Goal: Task Accomplishment & Management: Complete application form

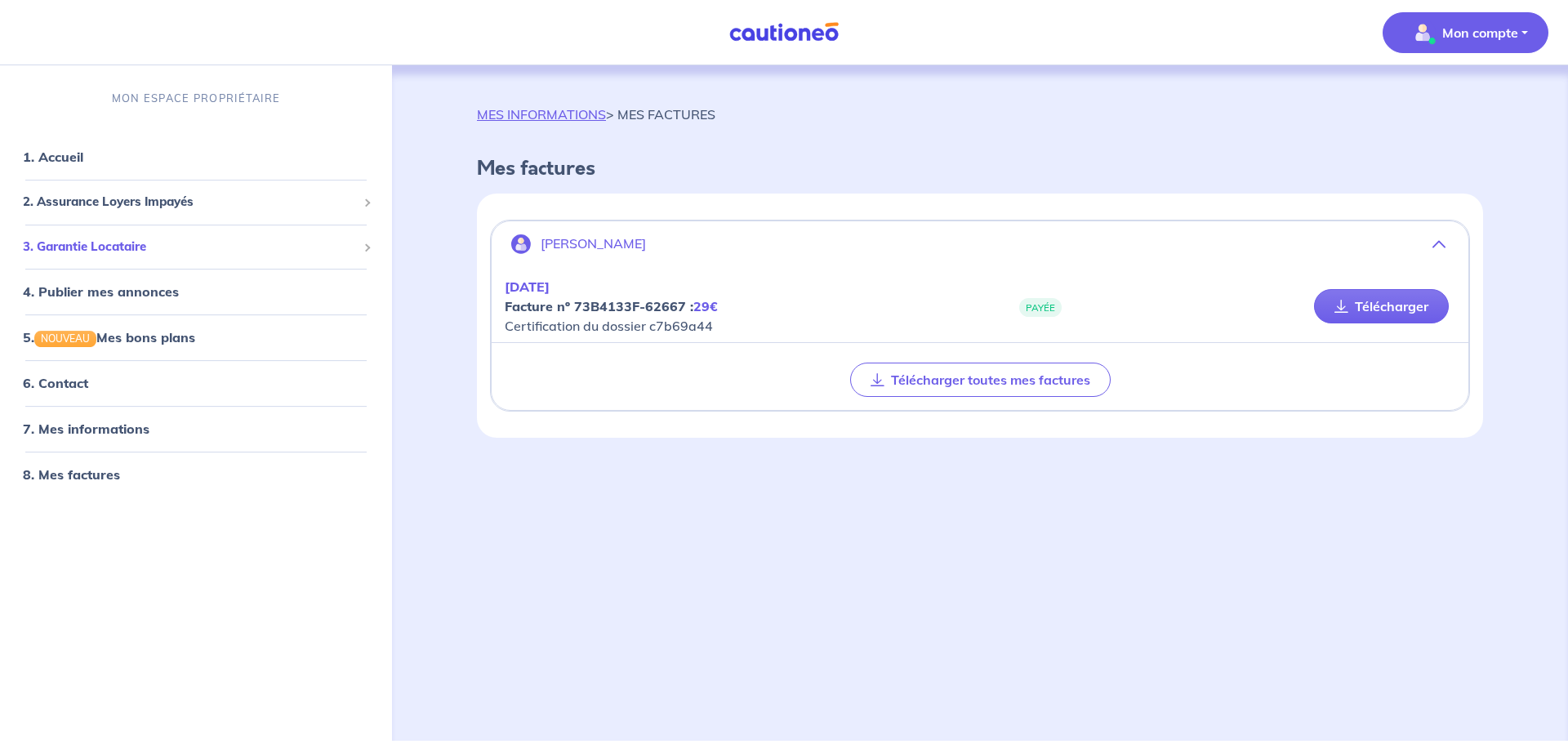
click at [126, 244] on span "3. Garantie Locataire" at bounding box center [189, 247] width 334 height 19
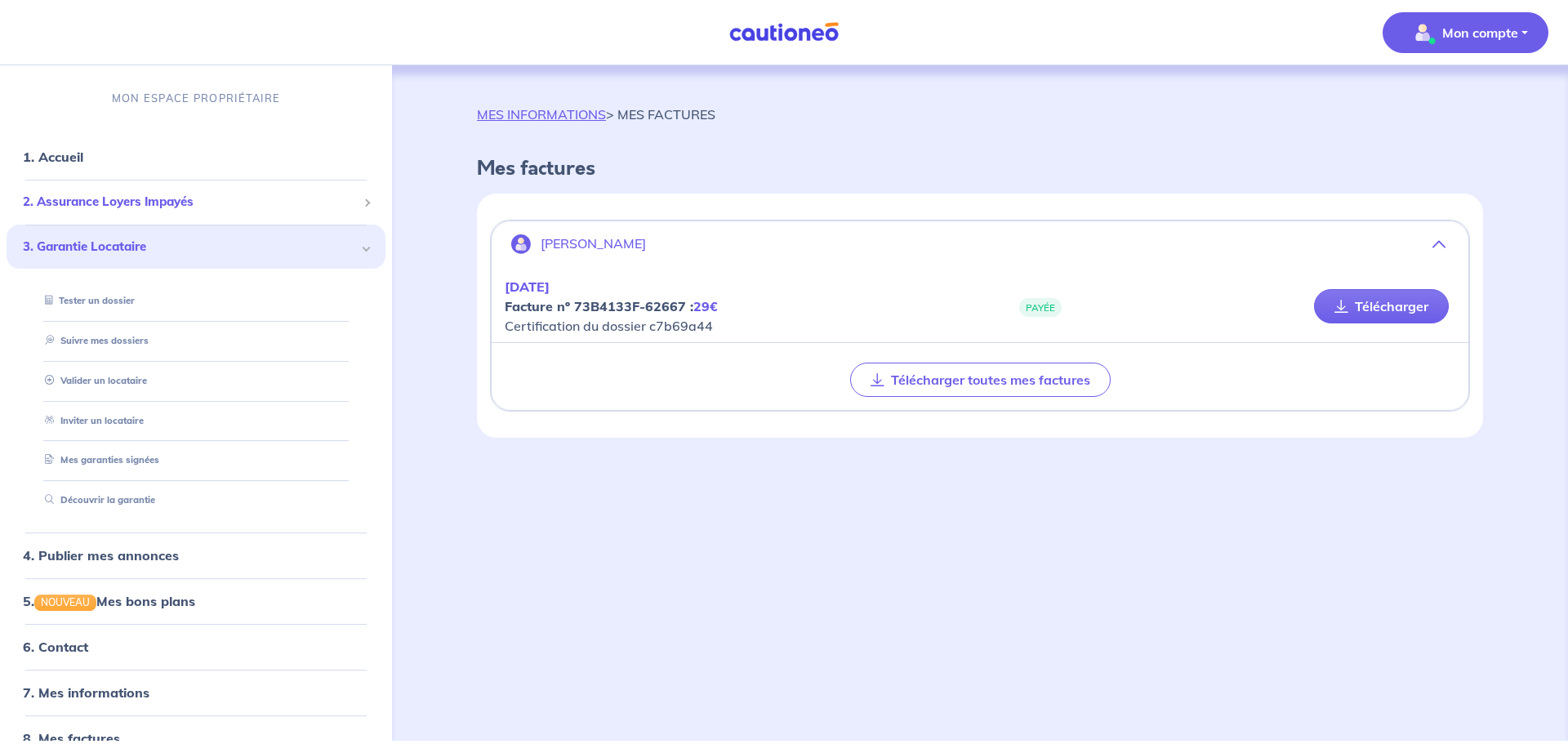
click at [138, 210] on span "2. Assurance Loyers Impayés" at bounding box center [189, 202] width 334 height 19
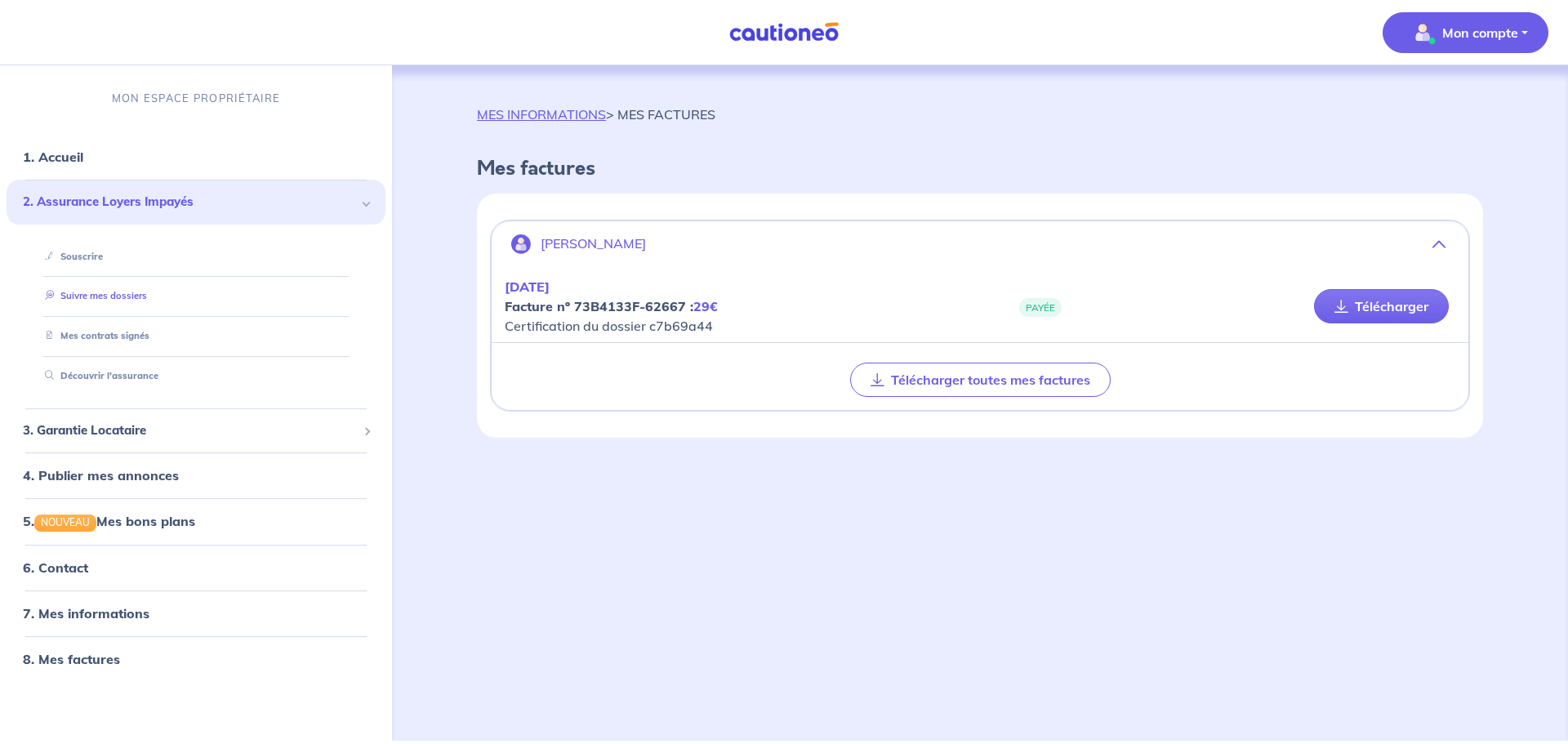
click at [139, 292] on link "Suivre mes dossiers" at bounding box center [92, 297] width 109 height 12
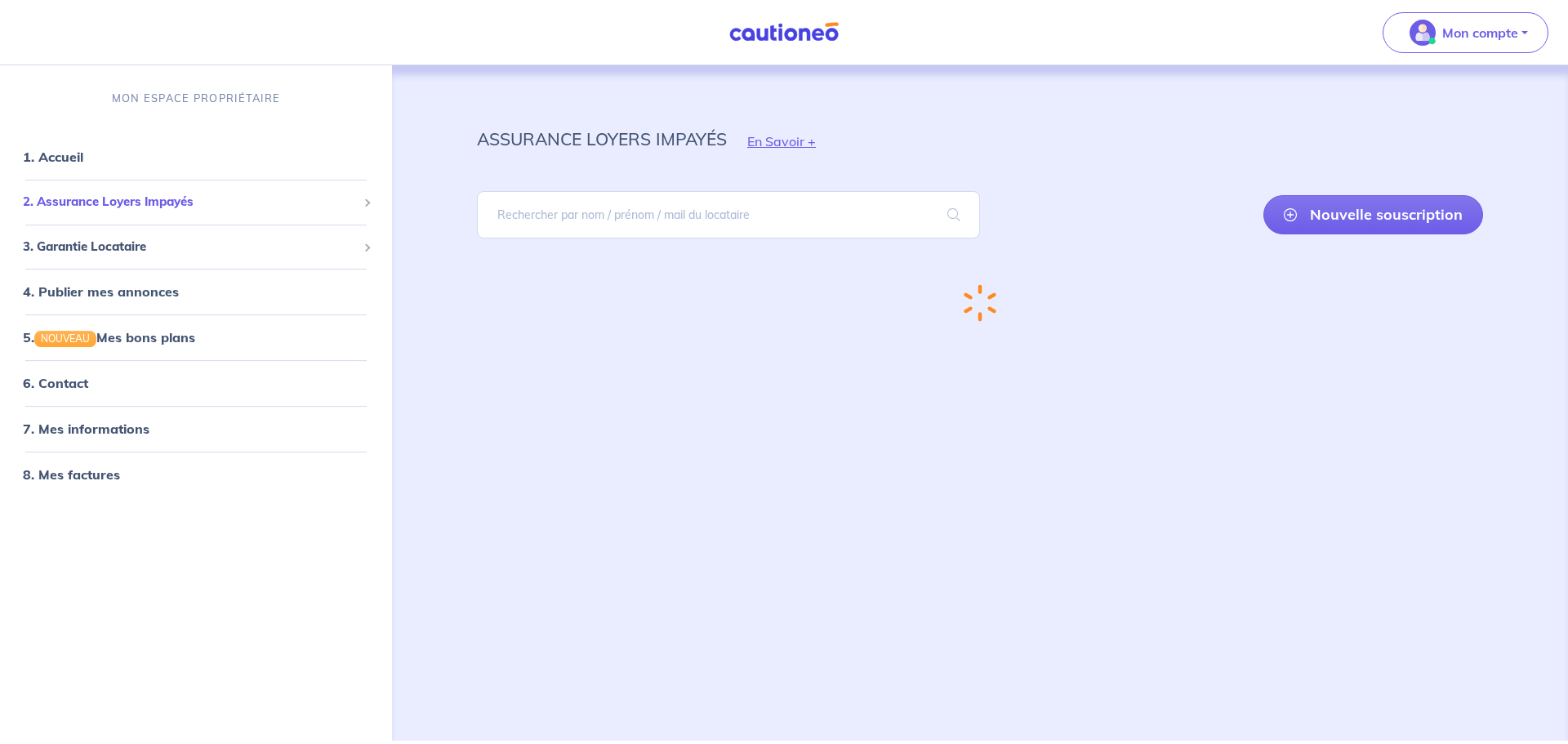
click at [214, 204] on span "2. Assurance Loyers Impayés" at bounding box center [189, 202] width 334 height 19
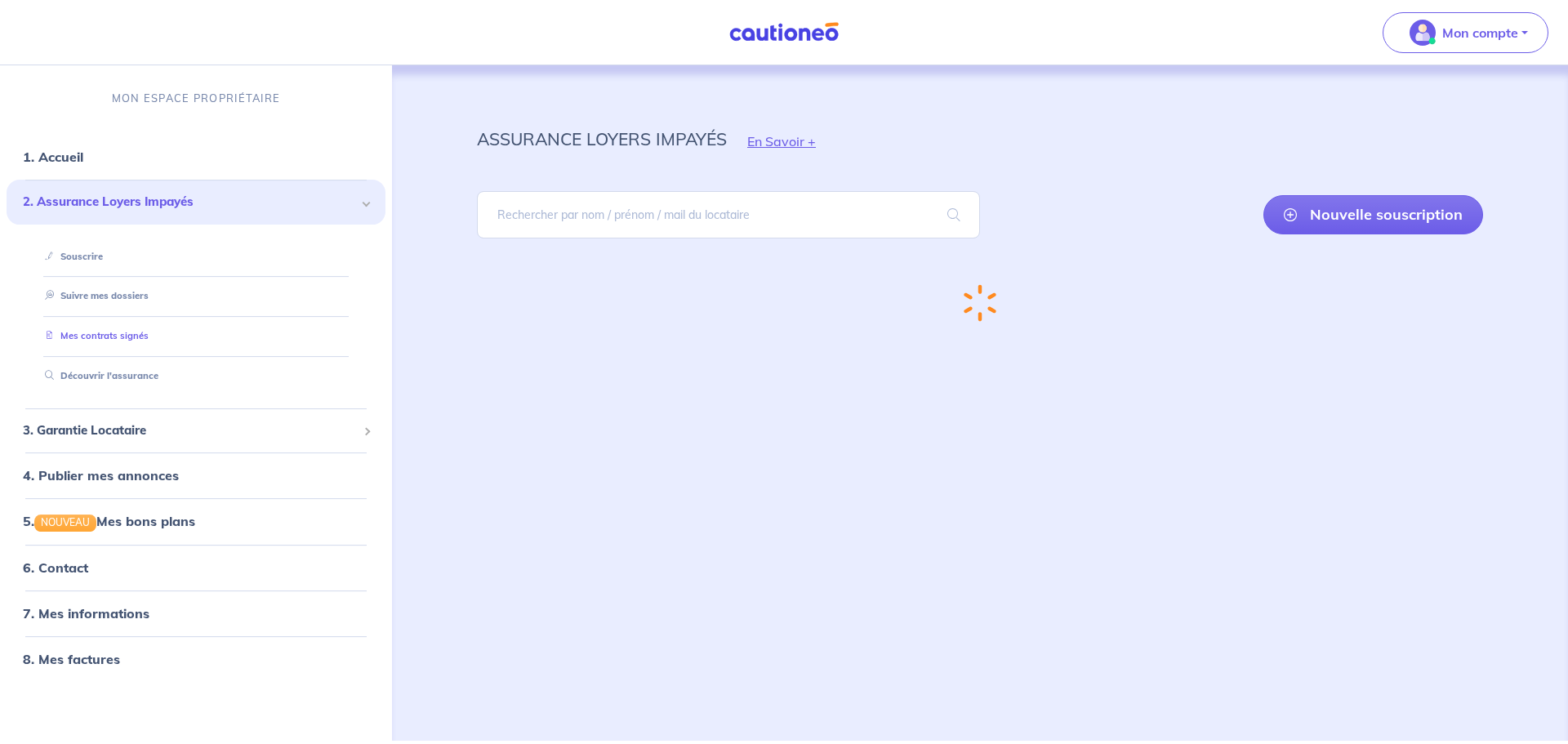
click at [149, 337] on link "Mes contrats signés" at bounding box center [93, 336] width 111 height 12
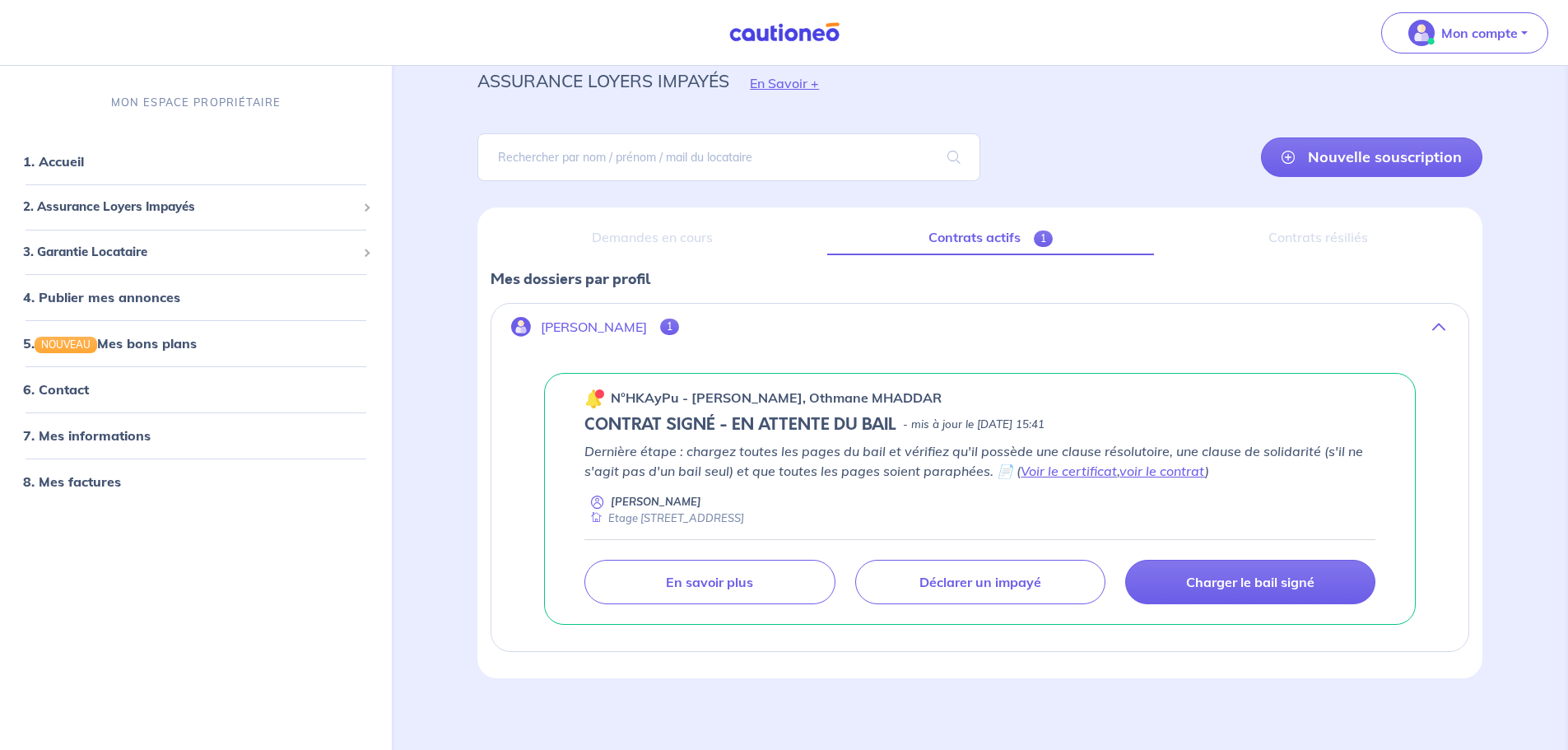
scroll to position [67, 0]
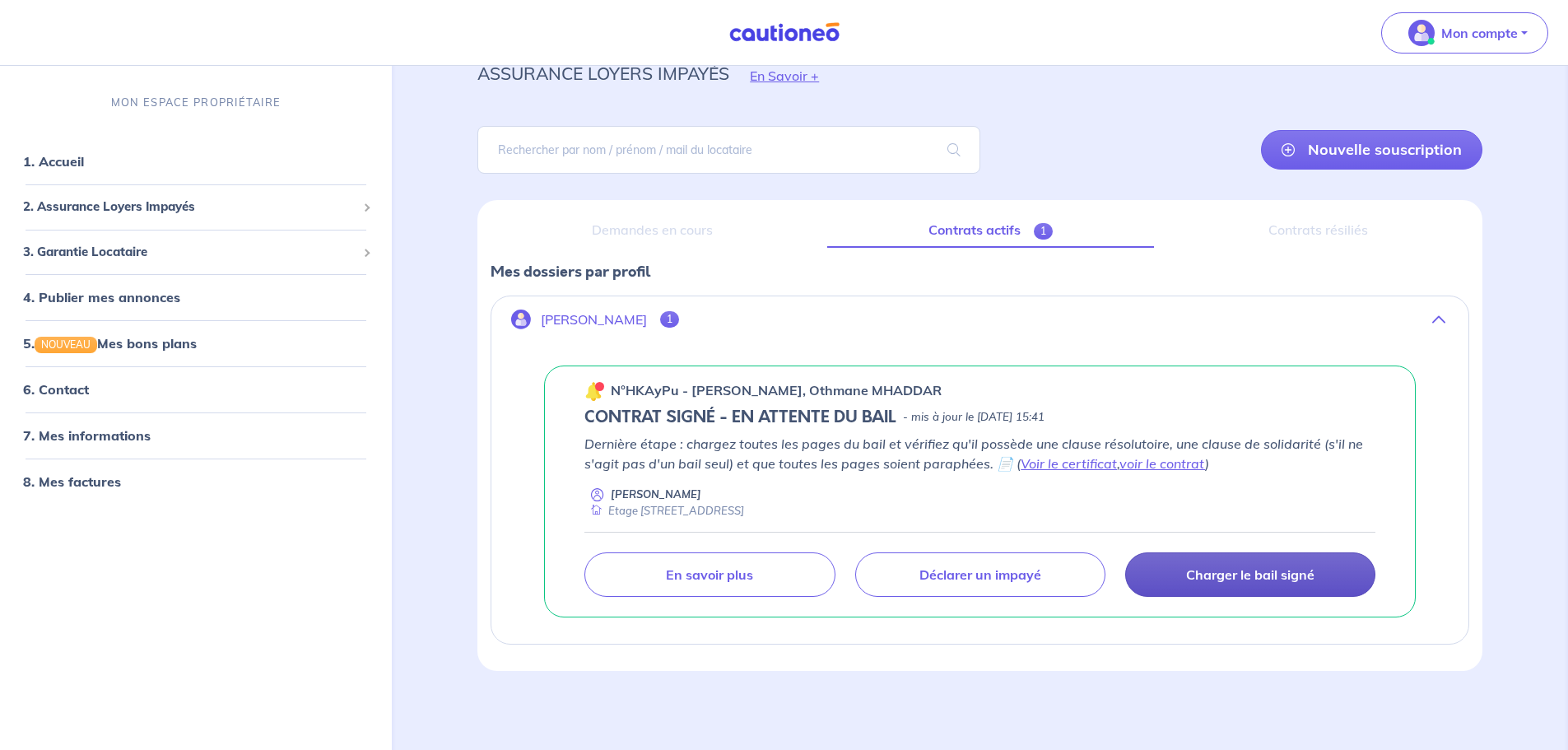
click at [1268, 567] on p "Charger le bail signé" at bounding box center [1250, 574] width 128 height 17
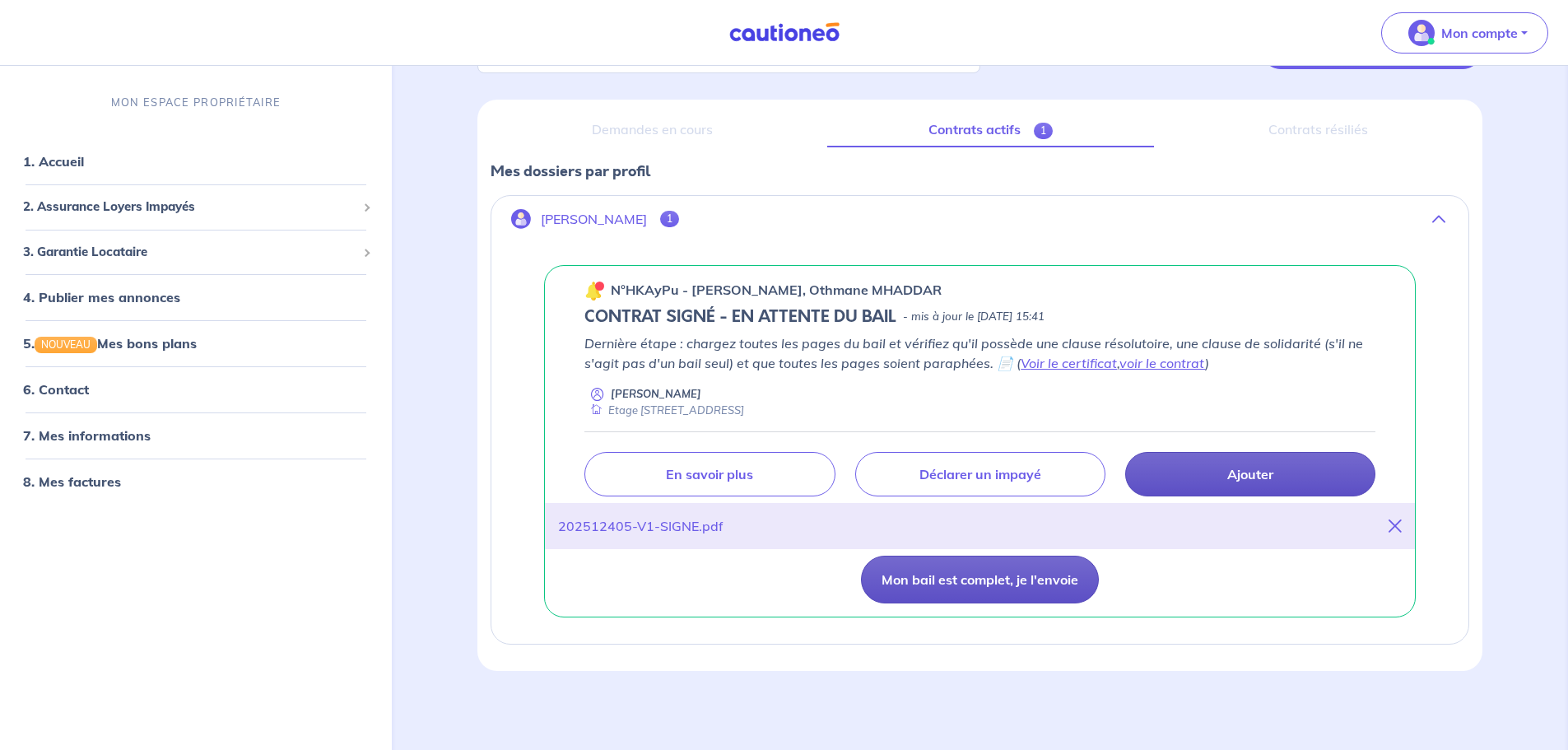
click at [1008, 592] on button "Mon bail est complet, je l'envoie" at bounding box center [979, 579] width 238 height 47
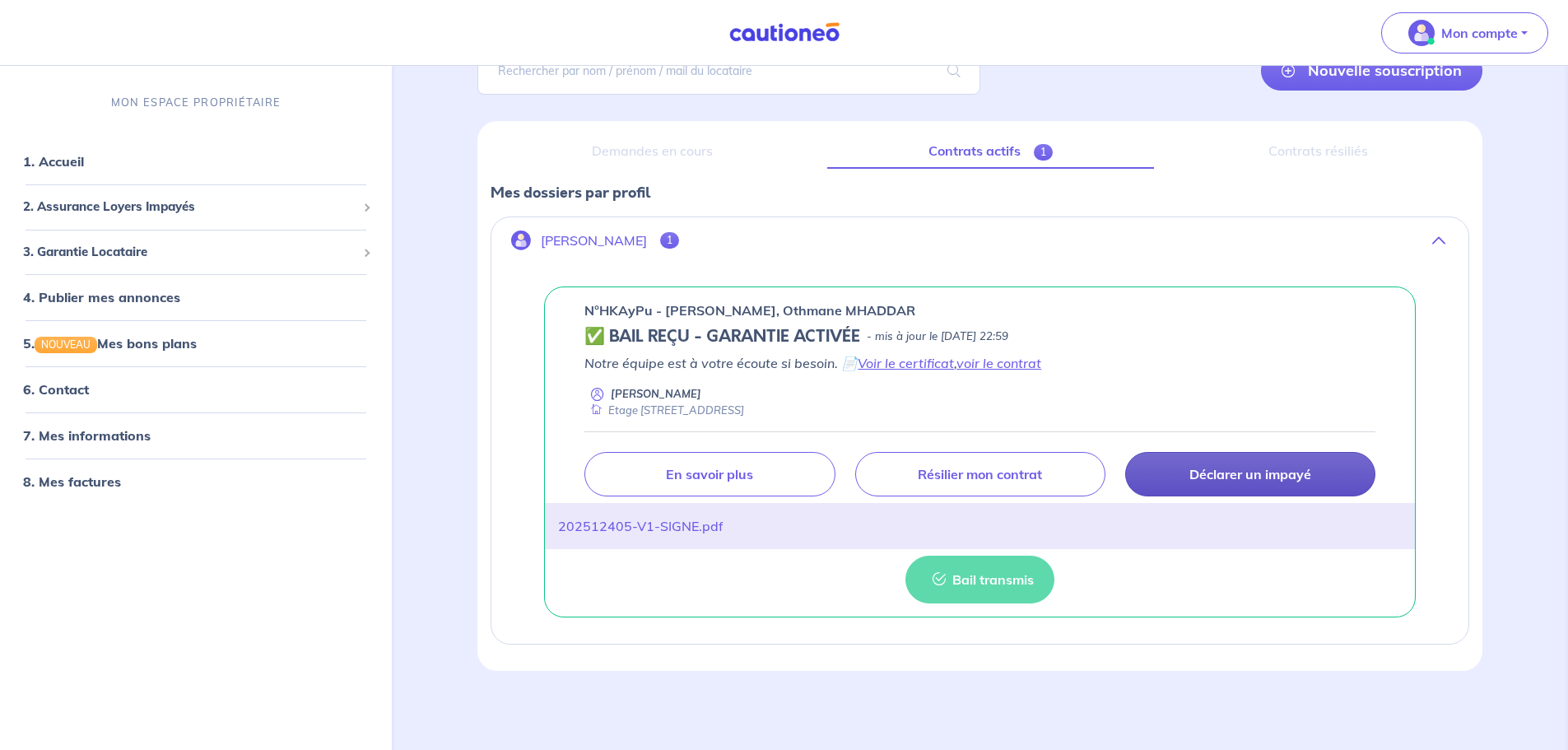
scroll to position [45, 0]
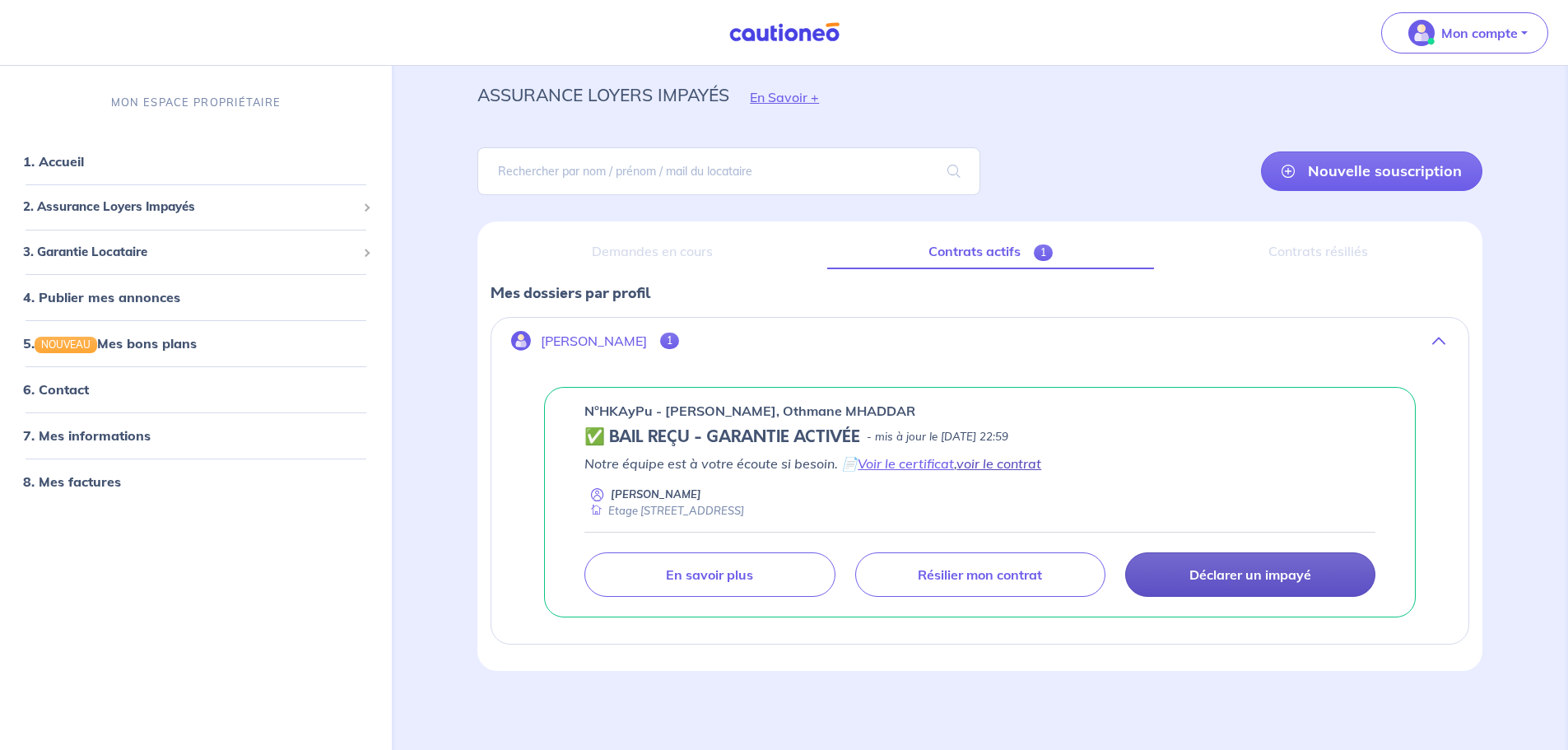
click at [1004, 471] on link "voir le contrat" at bounding box center [999, 463] width 85 height 17
click at [618, 412] on p "n°HKAyPu - [PERSON_NAME], Othmane MHADDAR" at bounding box center [749, 411] width 331 height 20
click at [619, 412] on p "n°HKAyPu - [PERSON_NAME], Othmane MHADDAR" at bounding box center [749, 411] width 331 height 20
copy p "HKAyPu"
click at [62, 398] on link "6. Contact" at bounding box center [54, 389] width 64 height 17
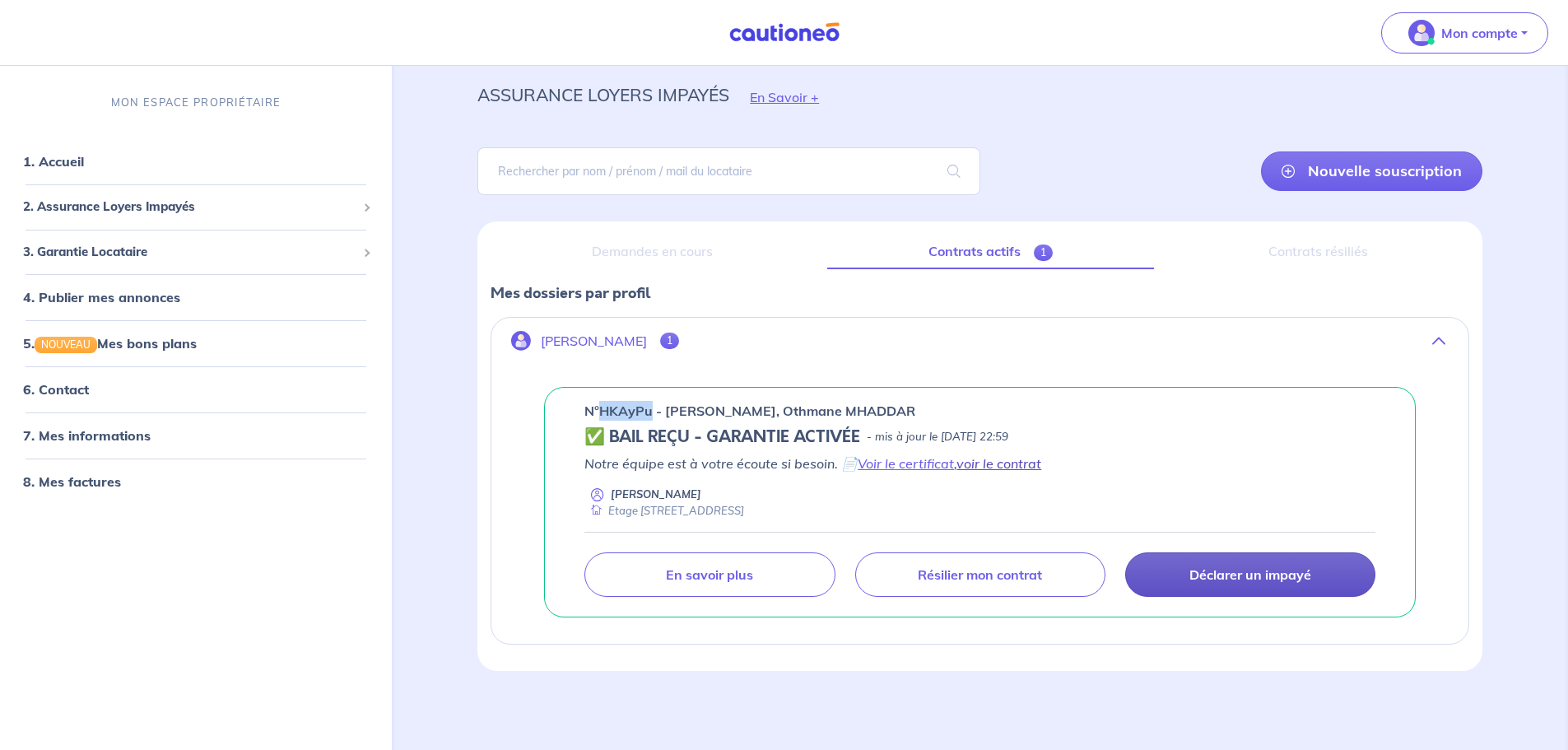
click at [982, 459] on link "voir le contrat" at bounding box center [999, 463] width 85 height 17
click at [133, 432] on link "7. Mes informations" at bounding box center [84, 435] width 122 height 17
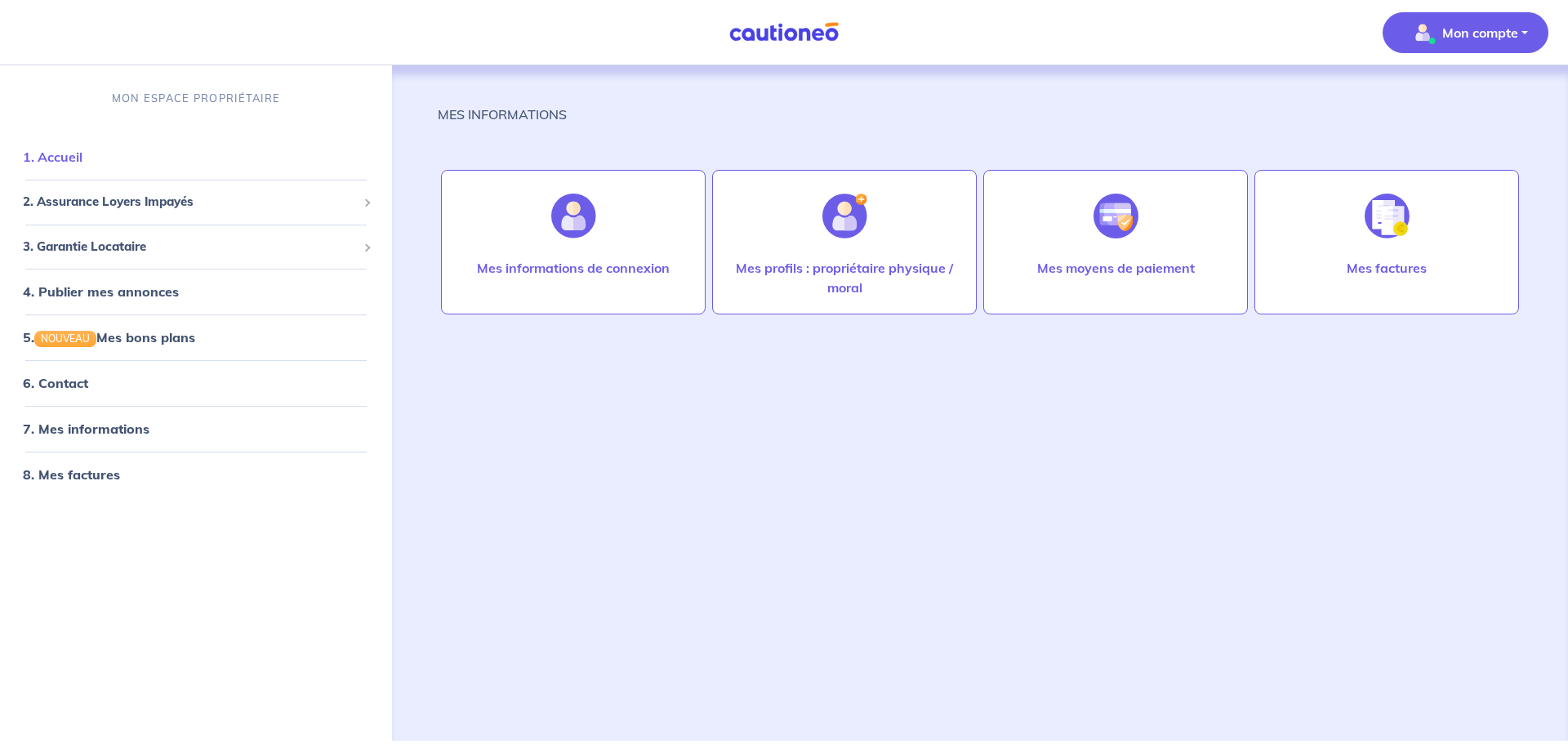
click at [82, 164] on link "1. Accueil" at bounding box center [52, 157] width 60 height 17
